Goal: Information Seeking & Learning: Learn about a topic

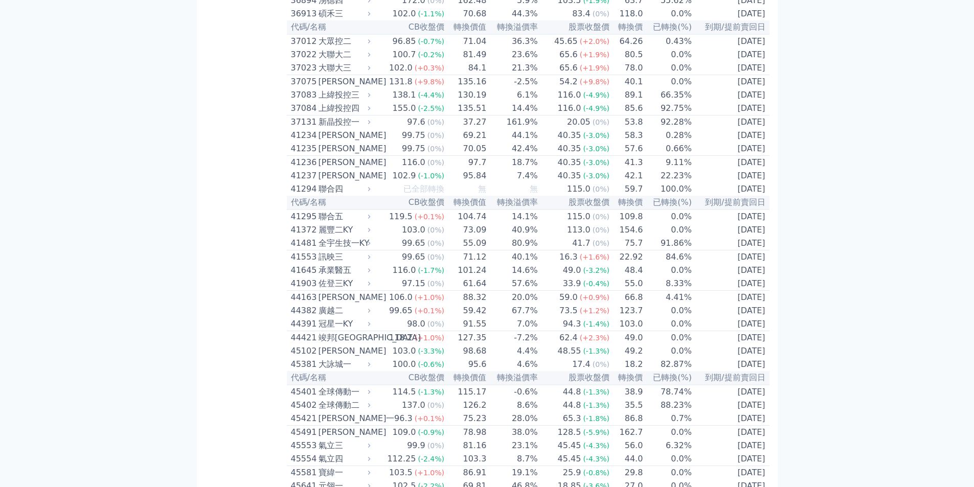
scroll to position [3086, 0]
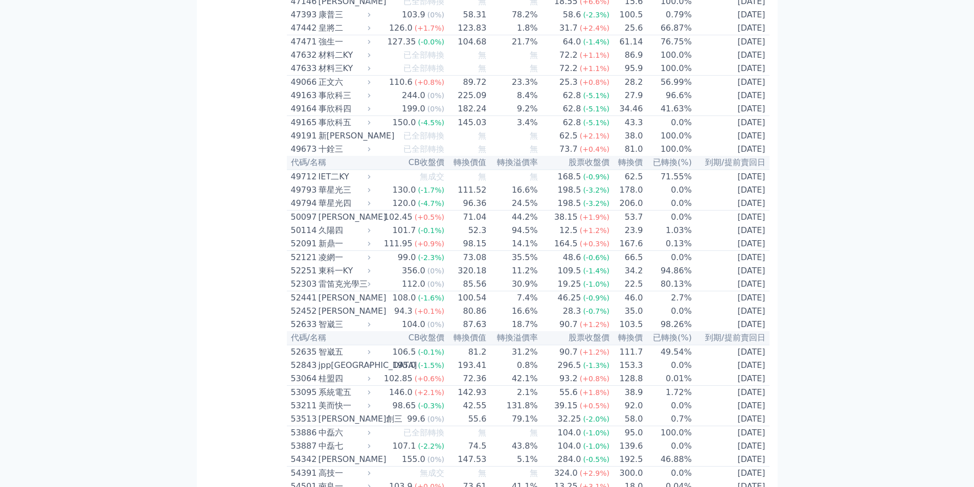
drag, startPoint x: 768, startPoint y: 243, endPoint x: 290, endPoint y: 246, distance: 477.5
click at [290, 21] on tr "47393 [PERSON_NAME] 103.9 (0%) 58.31 78.2% 58.6 (-2.3%) 100.5 0.79% [DATE]" at bounding box center [528, 14] width 483 height 13
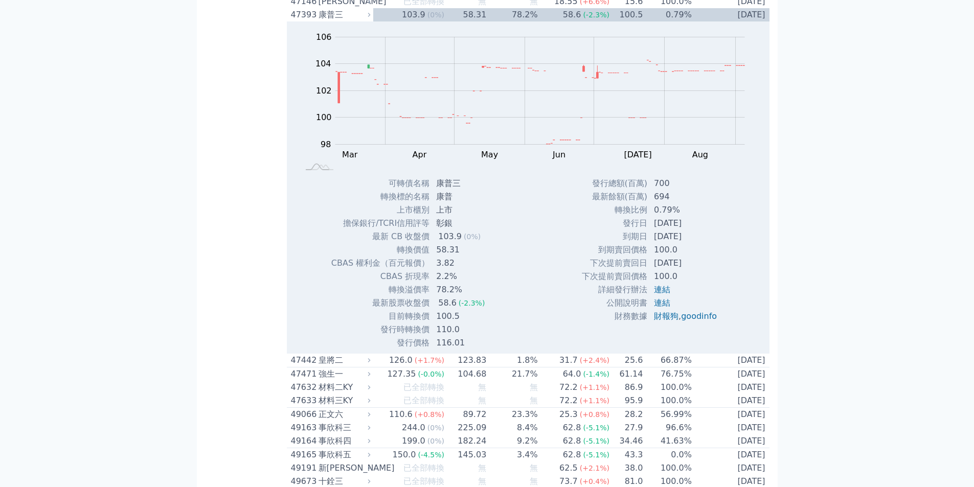
copy tr "47393 康普三 103.9 (0%) 58.31 78.2% 58.6 (-2.3%) 100.5 0.79% [DATE]"
drag, startPoint x: 292, startPoint y: 213, endPoint x: 762, endPoint y: 215, distance: 469.8
copy tr "代碼/名稱 CB收盤價 轉換價值 轉換溢價率 股票收盤價 轉換價 已轉換(%) 到期/提前賣回日"
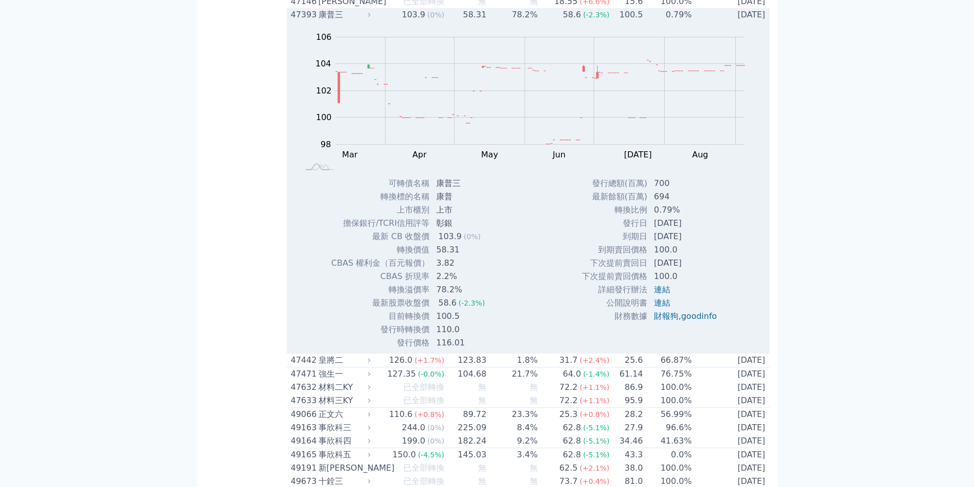
drag, startPoint x: 765, startPoint y: 245, endPoint x: 290, endPoint y: 245, distance: 474.9
click at [290, 21] on tr "47393 [PERSON_NAME] 103.9 (0%) 58.31 78.2% 58.6 (-2.3%) 100.5 0.79% [DATE]" at bounding box center [528, 14] width 483 height 13
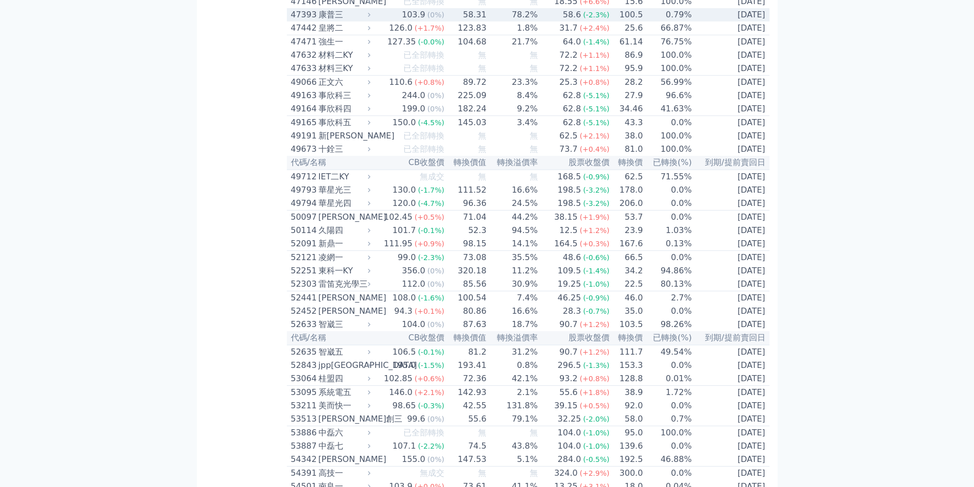
copy tr "47393 康普三 103.9 (0%) 58.31 78.2% 58.6 (-2.3%) 100.5 0.79% [DATE]"
